Goal: Transaction & Acquisition: Purchase product/service

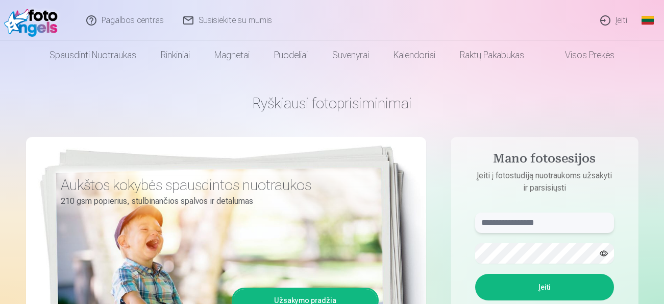
click at [490, 221] on input "text" at bounding box center [544, 222] width 139 height 20
type input "**********"
click at [542, 285] on button "Įeiti" at bounding box center [544, 287] width 139 height 27
click at [473, 209] on aside "**********" at bounding box center [545, 277] width 188 height 281
click at [470, 255] on form "**********" at bounding box center [544, 287] width 159 height 151
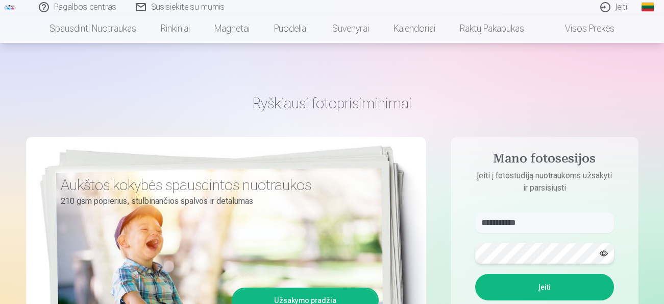
scroll to position [102, 0]
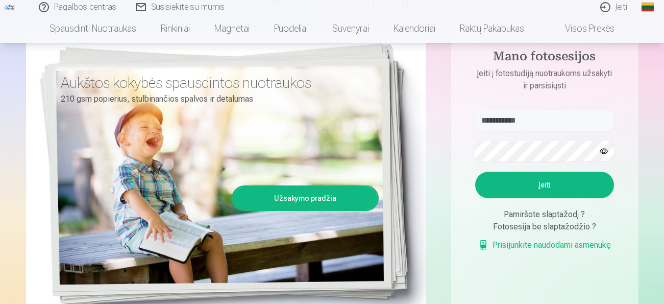
click at [550, 198] on button "Įeiti" at bounding box center [544, 184] width 139 height 27
drag, startPoint x: 536, startPoint y: 118, endPoint x: 470, endPoint y: 116, distance: 66.4
click at [470, 116] on form "**********" at bounding box center [544, 185] width 159 height 151
click at [466, 150] on form "Kažkas nutiko ne taip. Bandykite dar kartą. Įeiti Pamiršote slaptažodį ? Fotose…" at bounding box center [544, 185] width 159 height 151
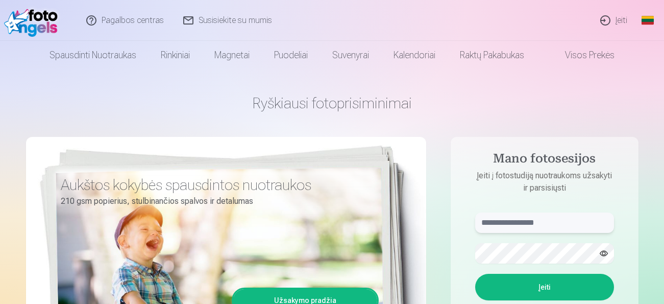
click at [487, 221] on input "text" at bounding box center [544, 222] width 139 height 20
type input "**********"
click at [545, 289] on button "Įeiti" at bounding box center [544, 287] width 139 height 27
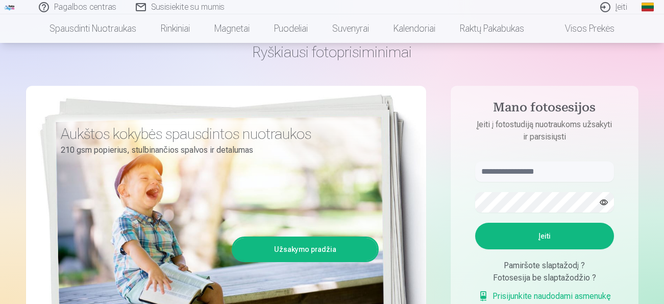
scroll to position [102, 0]
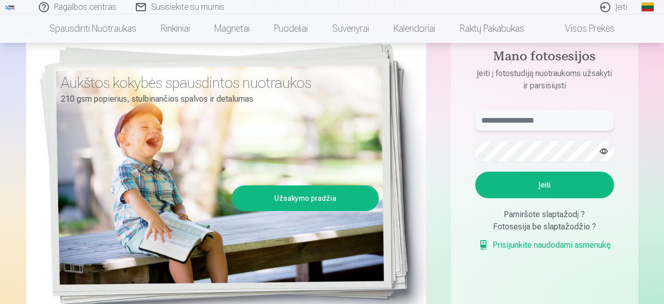
click at [486, 120] on input "text" at bounding box center [544, 120] width 139 height 20
type input "**********"
click at [546, 187] on button "Įeiti" at bounding box center [544, 184] width 139 height 27
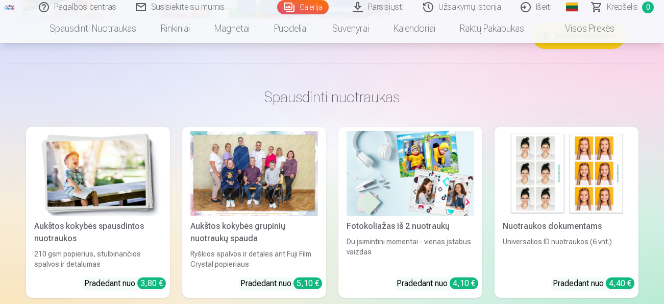
scroll to position [970, 0]
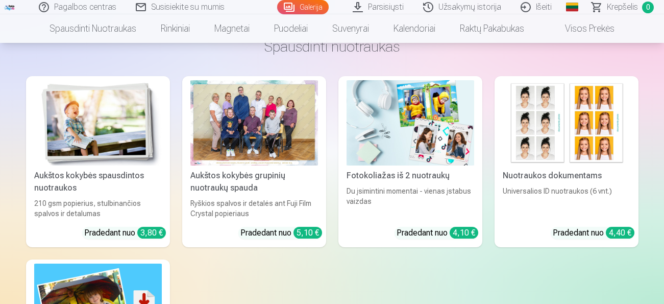
click at [264, 176] on div "Aukštos kokybės grupinių nuotraukų spauda" at bounding box center [254, 181] width 136 height 24
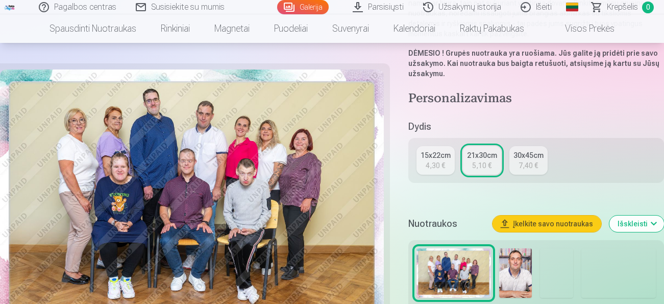
scroll to position [408, 0]
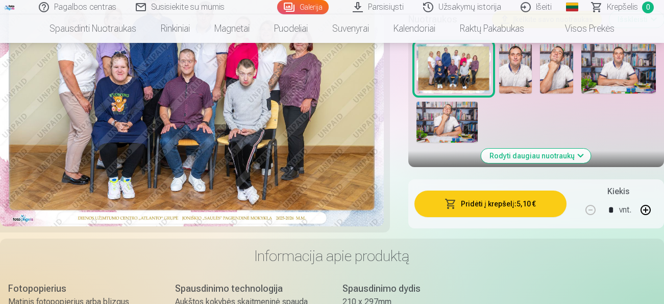
click at [458, 190] on button "Pridėti į krepšelį : 5,10 €" at bounding box center [490, 203] width 152 height 27
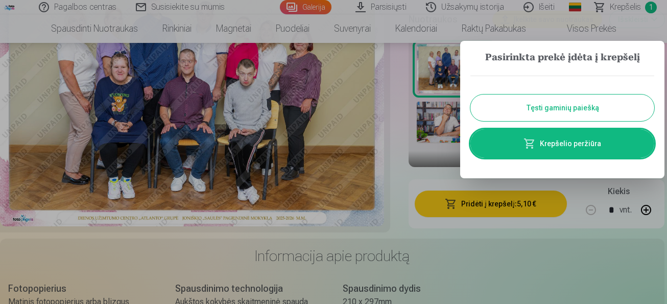
click at [544, 106] on button "Tęsti gaminių paiešką" at bounding box center [562, 107] width 184 height 27
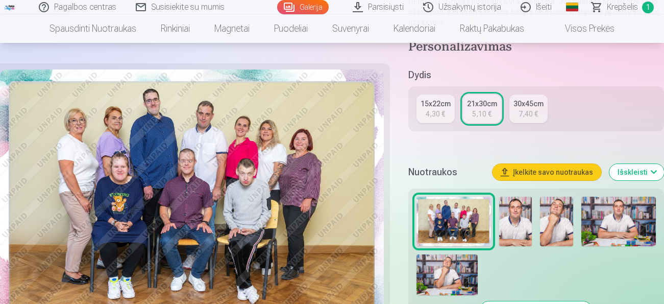
scroll to position [357, 0]
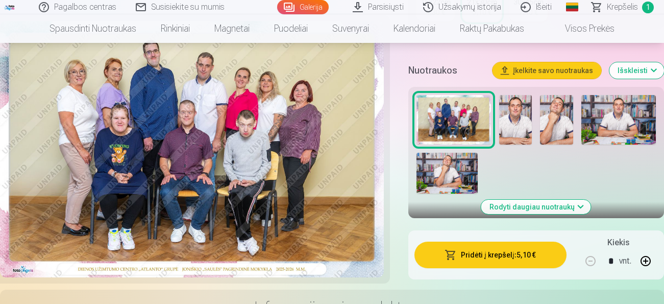
click at [513, 115] on img at bounding box center [515, 120] width 33 height 50
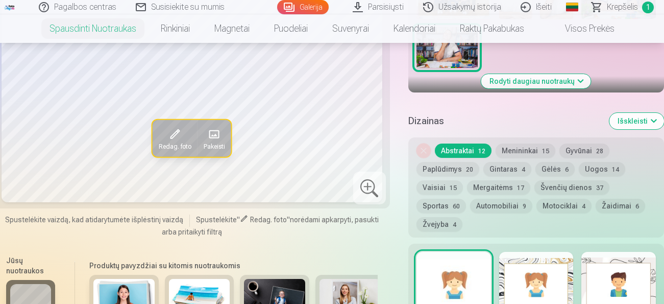
scroll to position [612, 0]
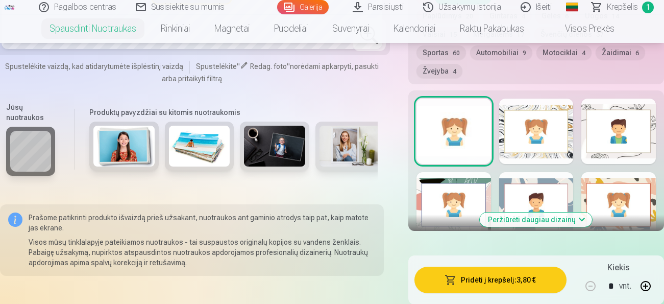
click at [525, 217] on button "Peržiūrėti daugiau dizainų" at bounding box center [536, 219] width 112 height 14
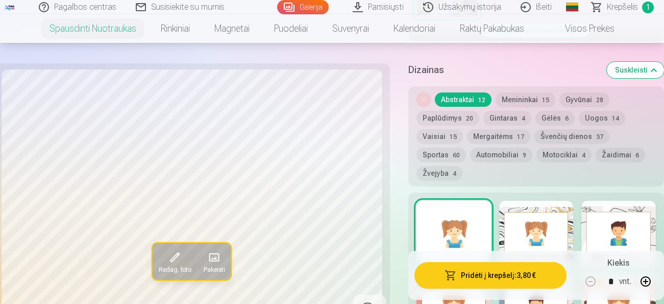
scroll to position [357, 0]
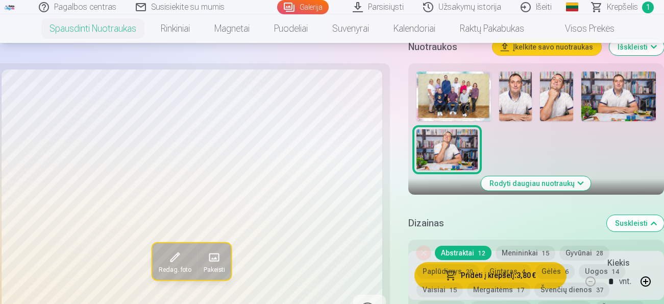
click at [508, 99] on img at bounding box center [515, 96] width 33 height 50
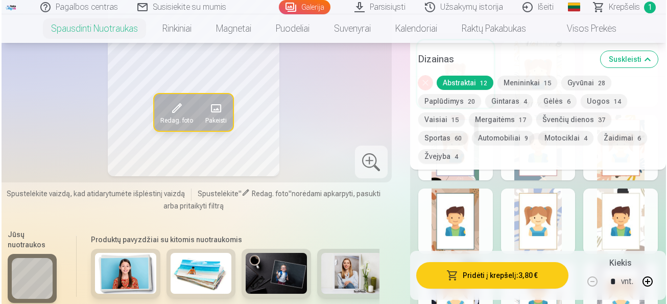
scroll to position [817, 0]
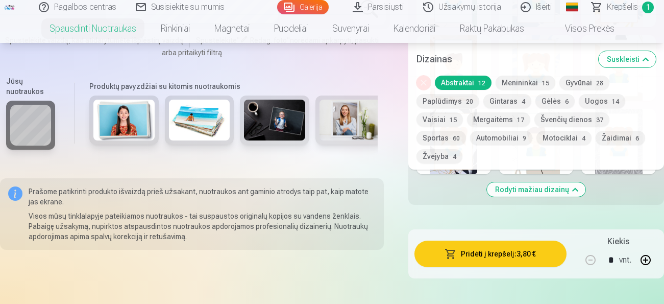
click at [491, 253] on button "Pridėti į krepšelį : 3,80 €" at bounding box center [490, 253] width 152 height 27
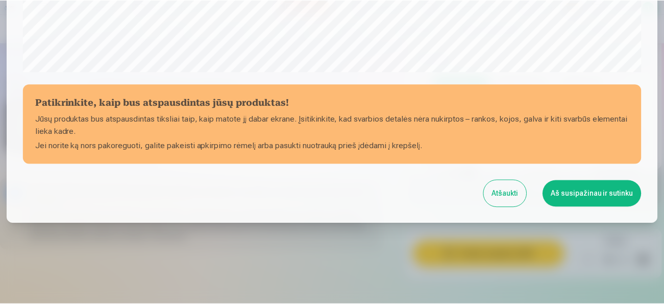
scroll to position [431, 0]
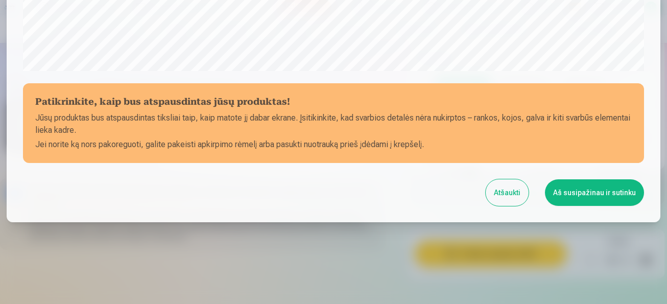
click at [590, 192] on button "Aš susipažinau ir sutinku" at bounding box center [594, 192] width 99 height 27
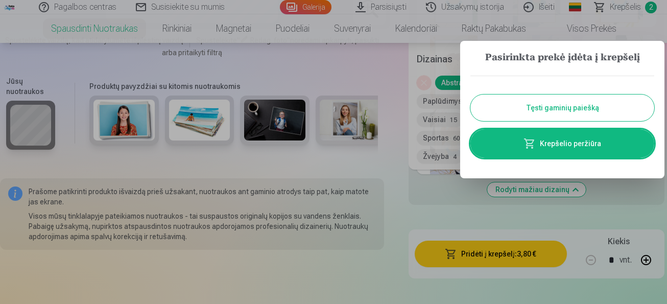
click at [533, 107] on button "Tęsti gaminių paiešką" at bounding box center [562, 107] width 184 height 27
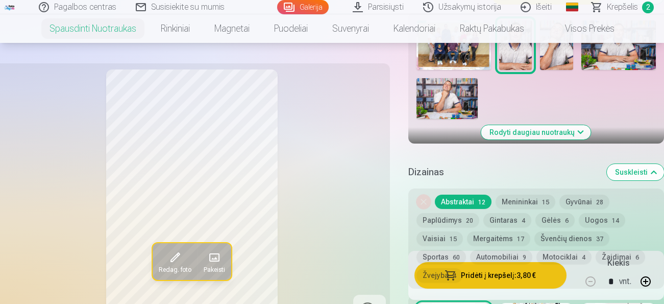
scroll to position [255, 0]
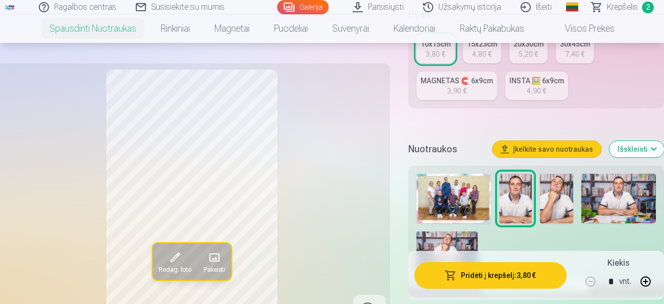
click at [553, 196] on img at bounding box center [556, 199] width 33 height 50
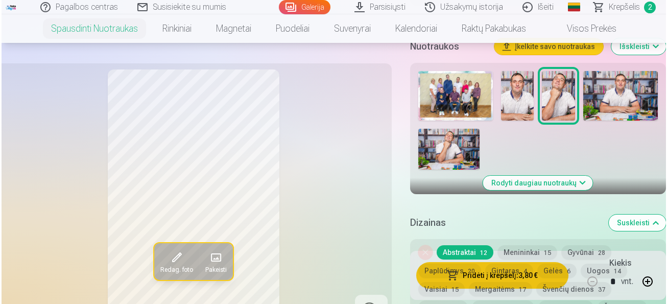
scroll to position [510, 0]
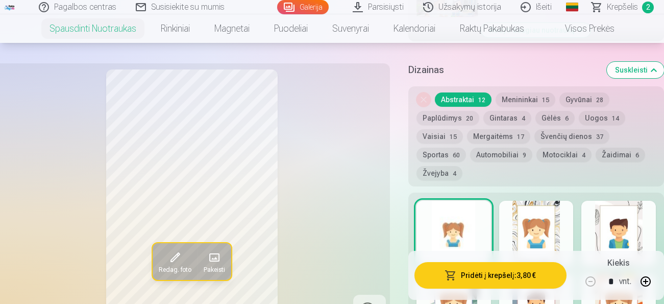
click at [458, 272] on button "Pridėti į krepšelį : 3,80 €" at bounding box center [490, 275] width 152 height 27
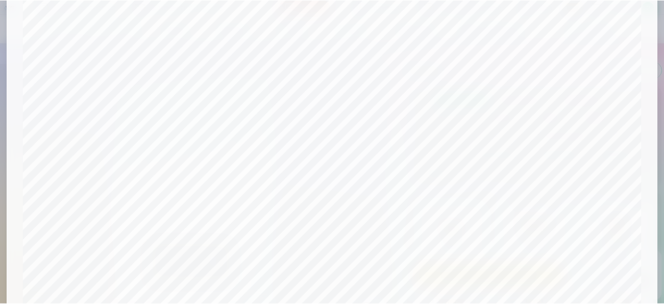
scroll to position [431, 0]
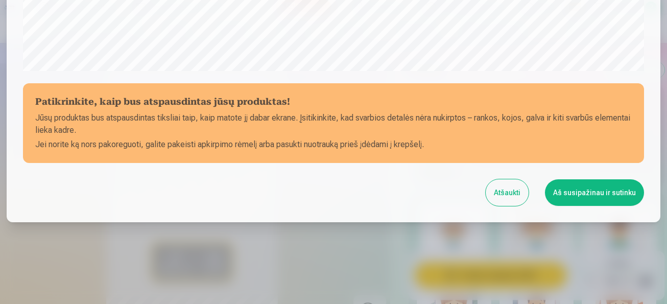
click at [596, 194] on button "Aš susipažinau ir sutinku" at bounding box center [594, 192] width 99 height 27
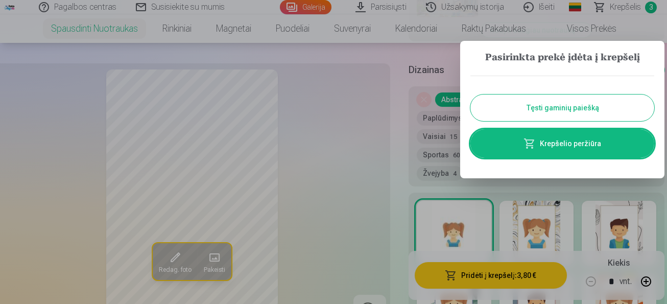
click at [547, 108] on button "Tęsti gaminių paiešką" at bounding box center [562, 107] width 184 height 27
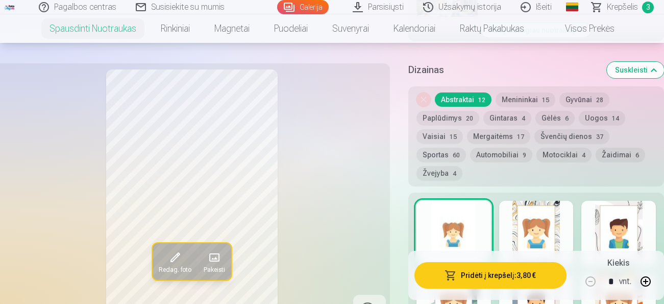
scroll to position [306, 0]
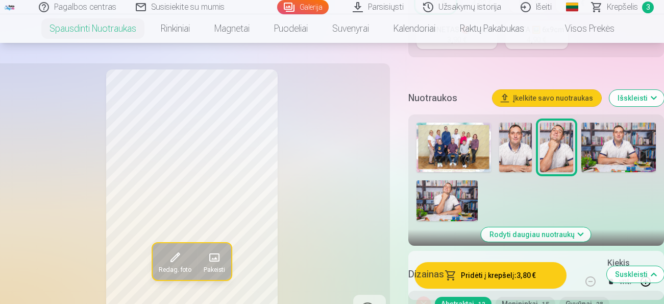
click at [613, 148] on img at bounding box center [618, 147] width 75 height 50
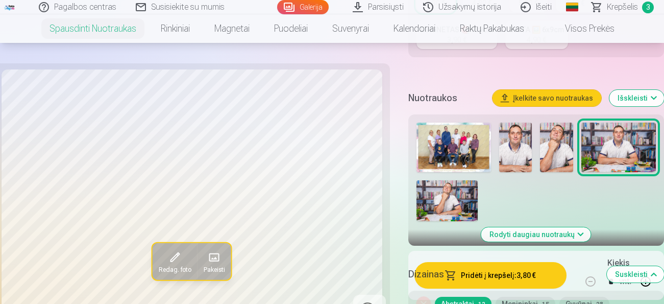
scroll to position [408, 0]
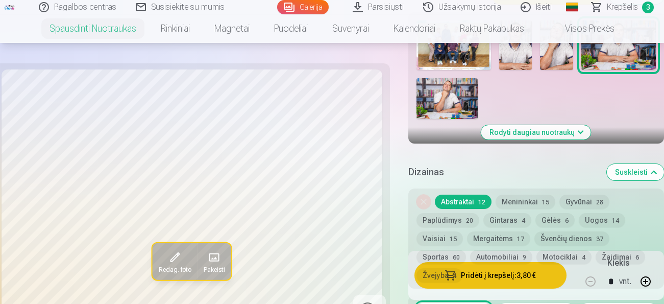
click at [505, 273] on div "Nuimkite dizainą Abstraktai 12 Menininkai 15 Gyvūnai 28 Paplūdimys 20 Gintaras …" at bounding box center [536, 238] width 256 height 100
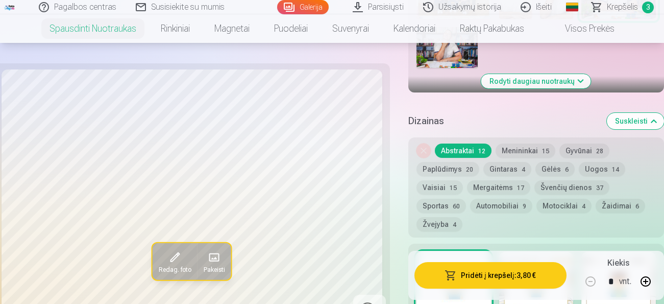
click at [464, 272] on button "Pridėti į krepšelį : 3,80 €" at bounding box center [490, 275] width 152 height 27
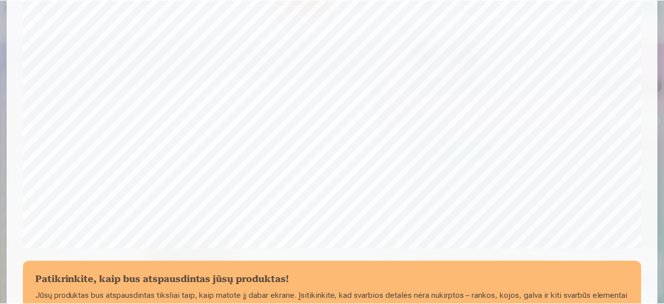
scroll to position [431, 0]
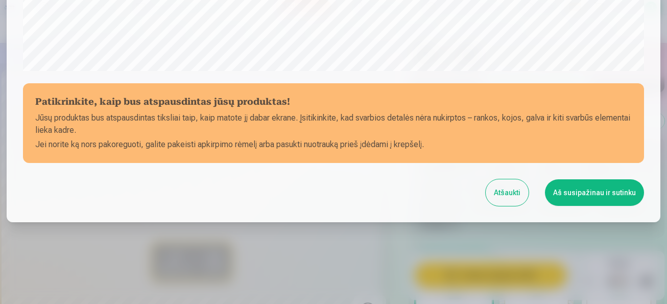
click at [587, 192] on button "Aš susipažinau ir sutinku" at bounding box center [594, 192] width 99 height 27
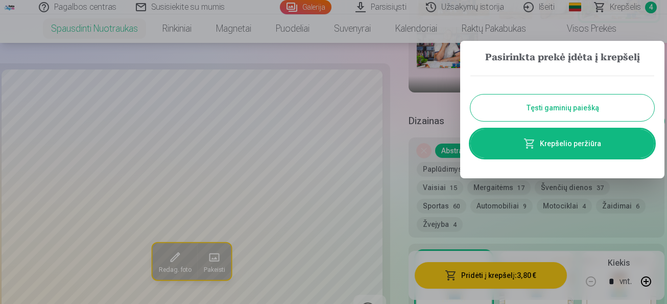
click at [559, 110] on button "Tęsti gaminių paiešką" at bounding box center [562, 107] width 184 height 27
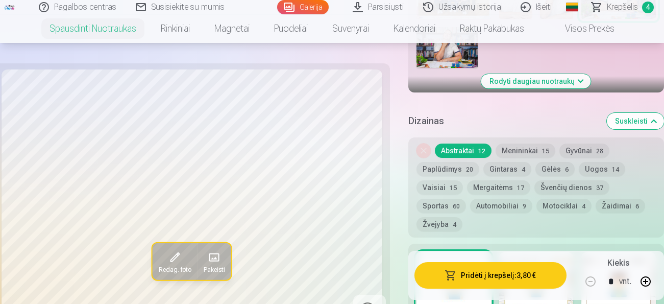
scroll to position [306, 0]
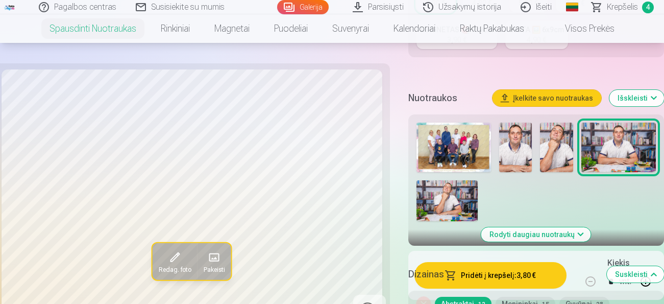
click at [449, 205] on img at bounding box center [446, 200] width 61 height 41
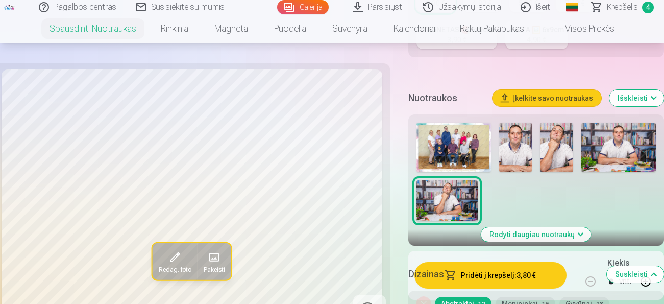
click at [501, 273] on h5 "Dizainas" at bounding box center [503, 274] width 190 height 14
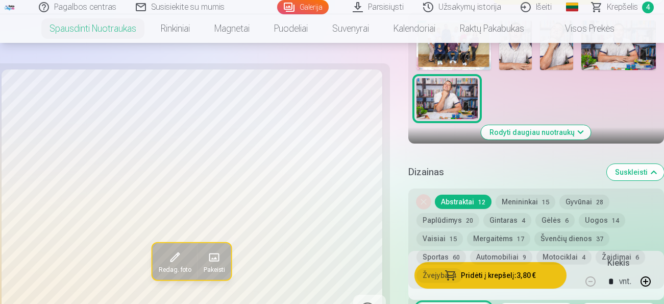
click at [500, 273] on div "Nuimkite dizainą Abstraktai 12 Menininkai 15 Gyvūnai 28 Paplūdimys 20 Gintaras …" at bounding box center [536, 238] width 256 height 100
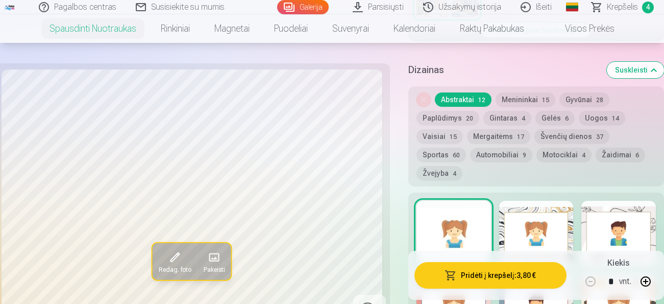
click at [451, 273] on span "button" at bounding box center [451, 275] width 12 height 10
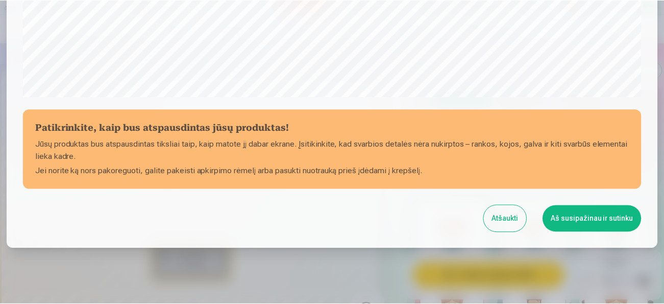
scroll to position [431, 0]
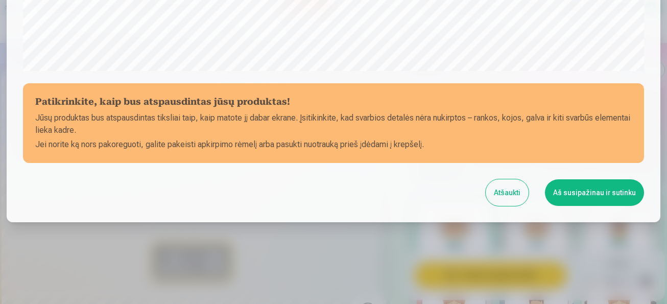
click at [582, 193] on button "Aš susipažinau ir sutinku" at bounding box center [594, 192] width 99 height 27
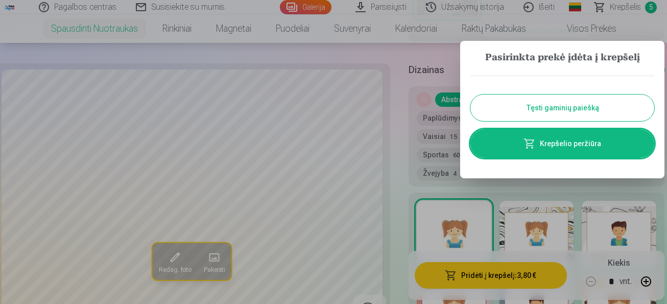
click at [562, 107] on button "Tęsti gaminių paiešką" at bounding box center [562, 107] width 184 height 27
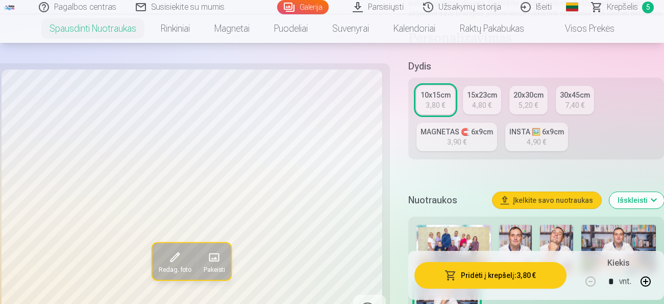
scroll to position [357, 0]
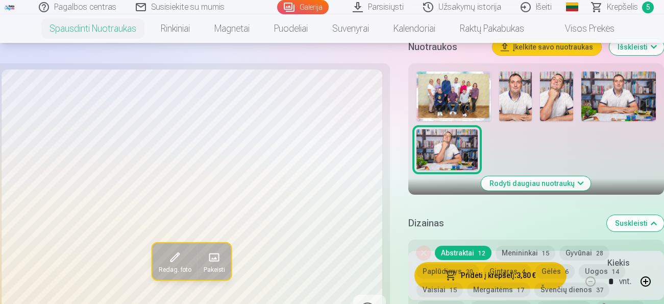
click at [565, 183] on button "Rodyti daugiau nuotraukų" at bounding box center [536, 183] width 110 height 14
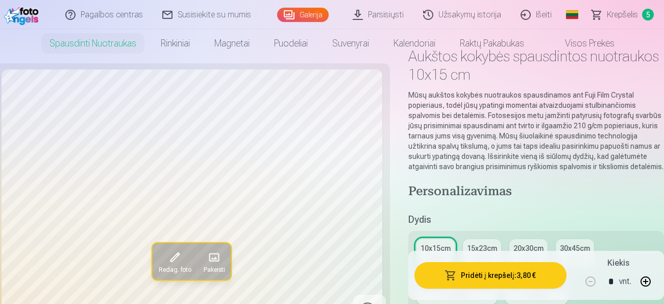
scroll to position [0, 0]
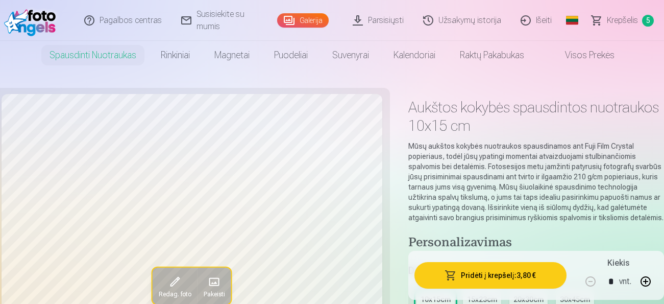
click at [627, 22] on span "Krepšelis" at bounding box center [622, 20] width 31 height 12
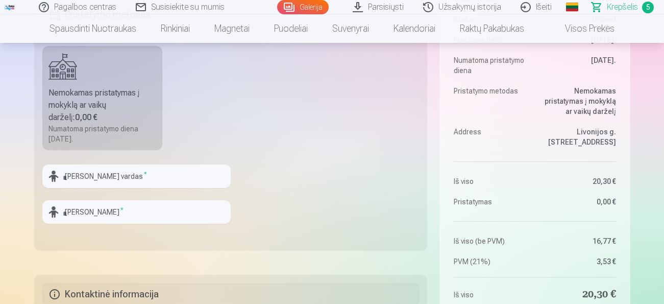
scroll to position [408, 0]
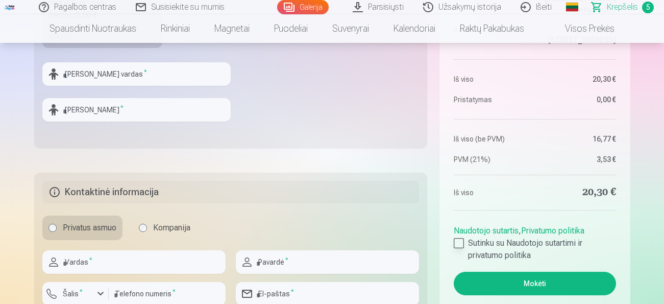
click at [455, 241] on div at bounding box center [459, 243] width 10 height 10
click at [540, 284] on button "Mokėti" at bounding box center [535, 283] width 162 height 23
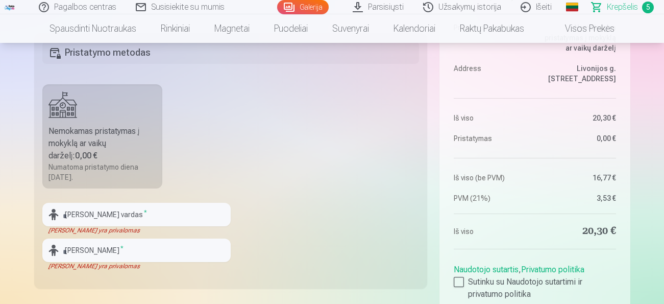
scroll to position [255, 0]
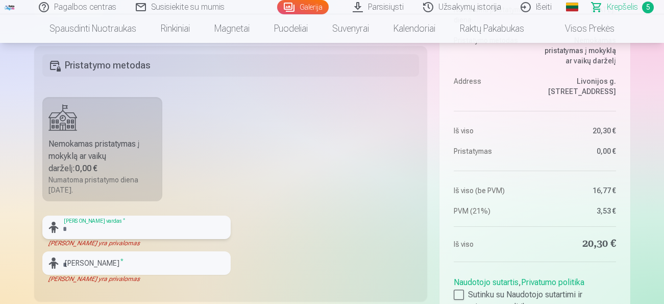
click at [70, 224] on input "text" at bounding box center [136, 226] width 188 height 23
type input "********"
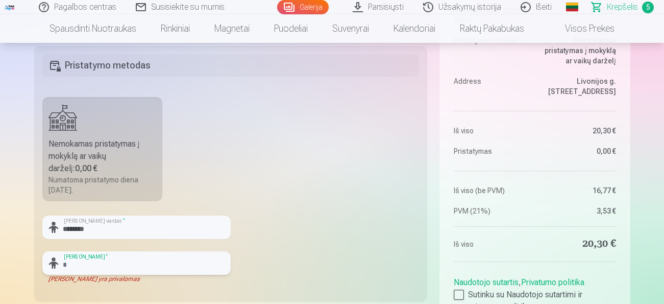
click at [66, 263] on input "text" at bounding box center [136, 262] width 188 height 23
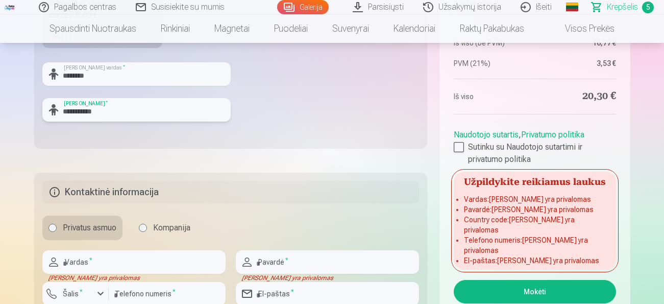
scroll to position [459, 0]
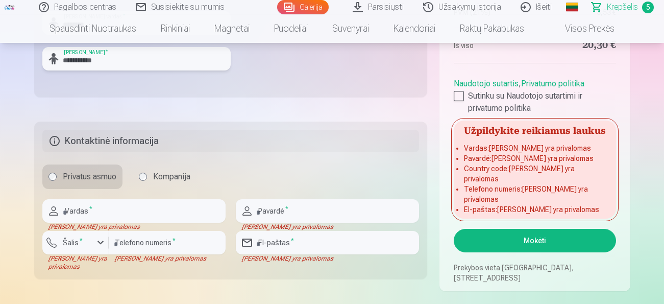
type input "**********"
click at [70, 211] on input "text" at bounding box center [133, 210] width 183 height 23
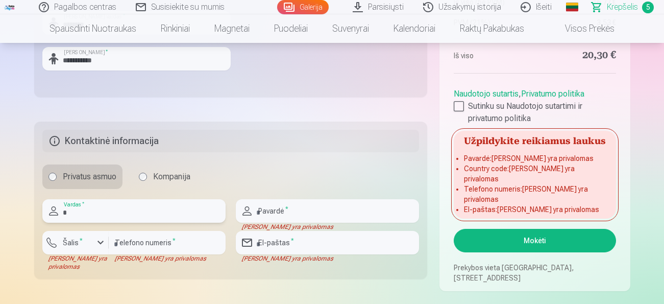
type input "****"
type input "**********"
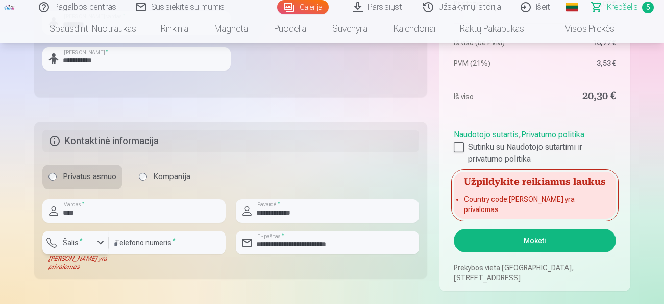
click at [101, 242] on div "button" at bounding box center [100, 242] width 12 height 12
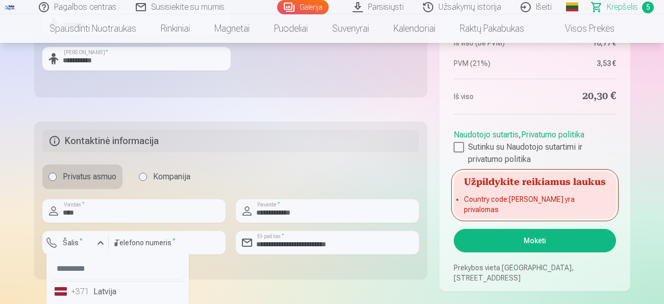
scroll to position [612, 0]
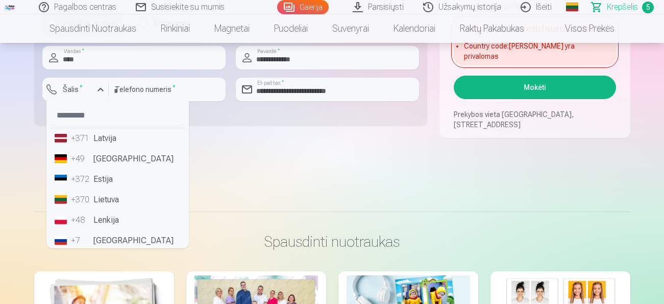
click at [105, 199] on li "+370 Lietuva" at bounding box center [118, 199] width 134 height 20
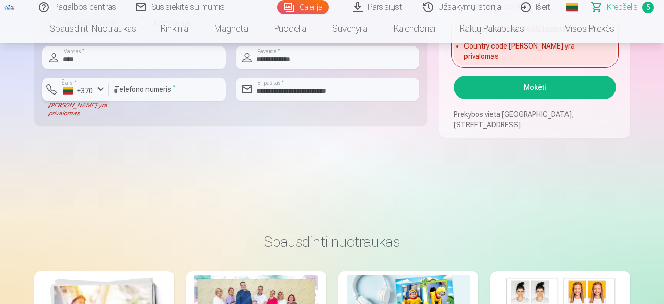
click at [100, 88] on div "button" at bounding box center [100, 89] width 12 height 12
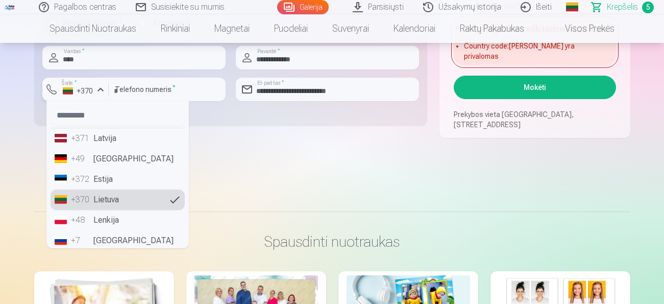
click at [100, 90] on div "button" at bounding box center [100, 89] width 12 height 12
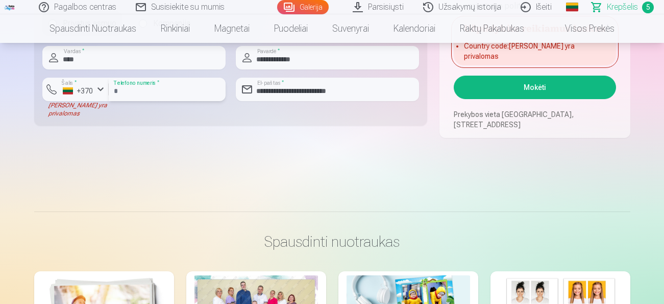
drag, startPoint x: 162, startPoint y: 88, endPoint x: 108, endPoint y: 87, distance: 54.1
click at [109, 87] on div "**********" at bounding box center [167, 89] width 117 height 23
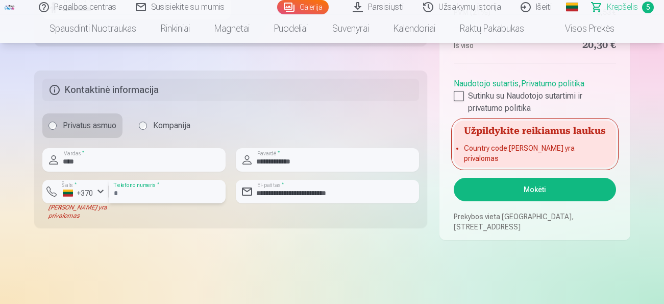
type input "********"
click at [531, 186] on button "Mokėti" at bounding box center [535, 189] width 162 height 23
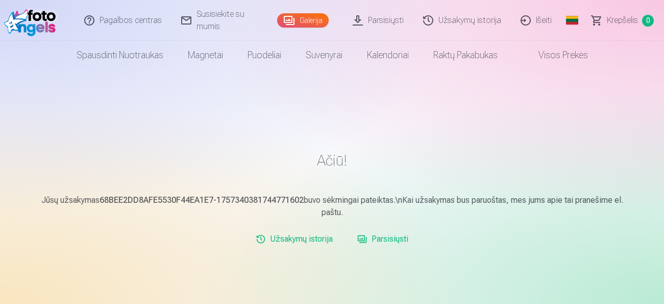
click at [286, 240] on link "Užsakymų istorija" at bounding box center [294, 239] width 85 height 20
